Goal: Transaction & Acquisition: Subscribe to service/newsletter

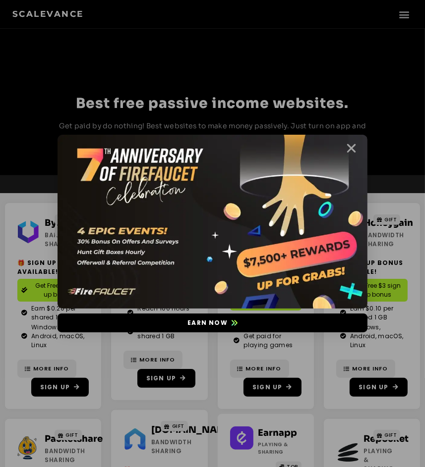
click at [353, 149] on icon "Close" at bounding box center [351, 148] width 12 height 12
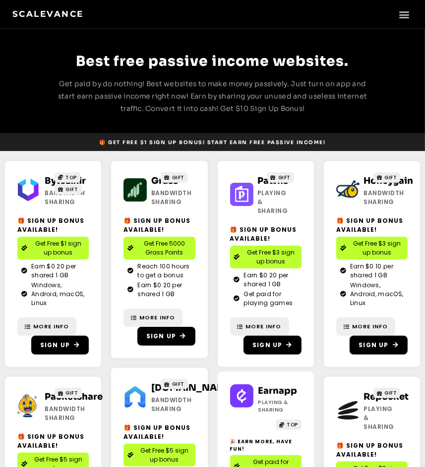
scroll to position [76, 0]
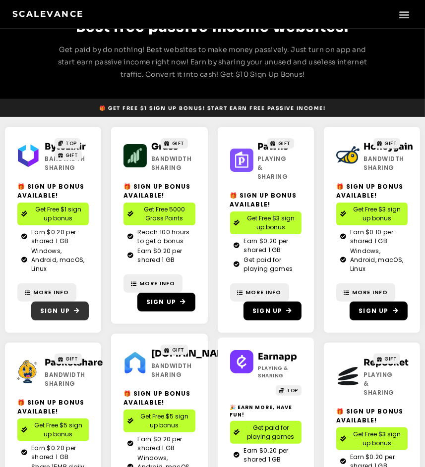
click at [54, 313] on span "Sign Up" at bounding box center [55, 311] width 30 height 9
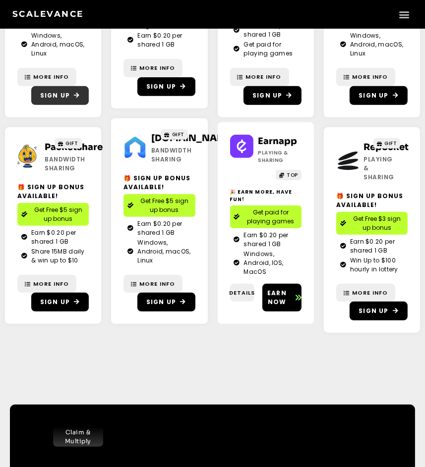
scroll to position [309, 0]
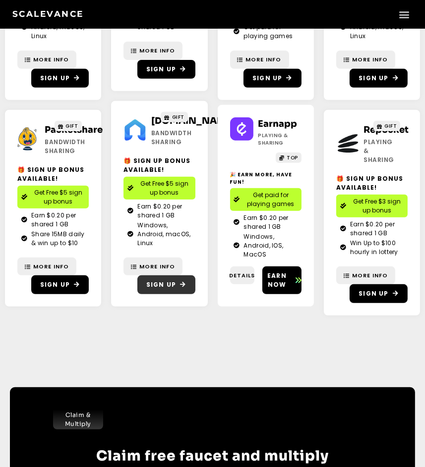
click at [163, 280] on link "Sign Up" at bounding box center [166, 285] width 58 height 19
click at [280, 198] on span "Get paid for playing games" at bounding box center [271, 200] width 54 height 18
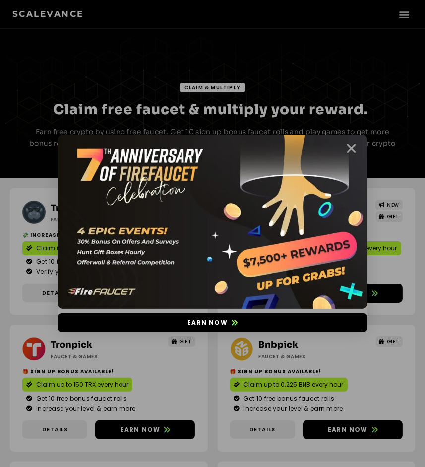
click at [352, 148] on icon "Close" at bounding box center [351, 148] width 12 height 12
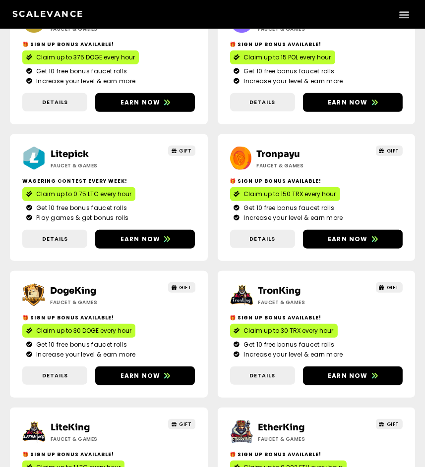
scroll to position [654, 0]
